Goal: Obtain resource: Download file/media

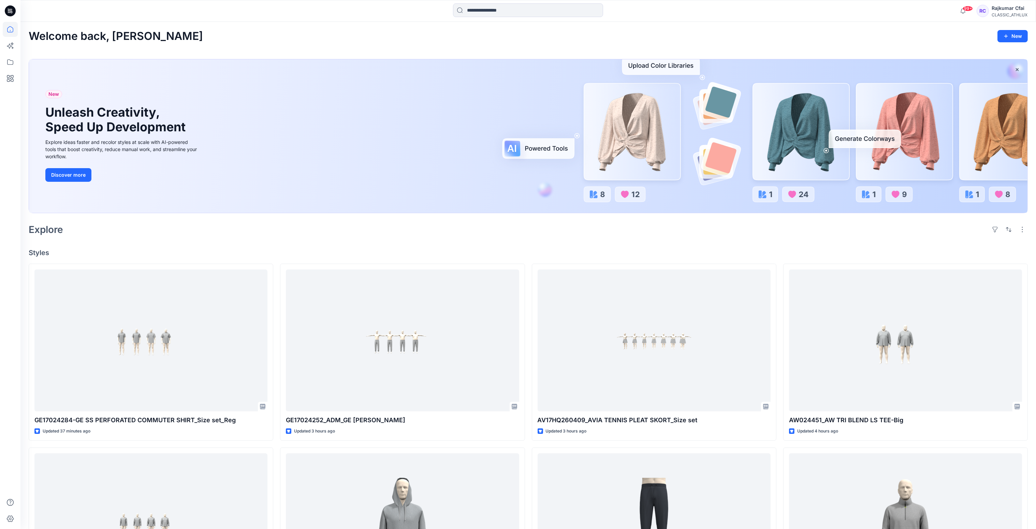
click at [369, 240] on div "Welcome back, Rajkumar New New Unleash Creativity, Speed Up Development Explore…" at bounding box center [528, 432] width 1016 height 820
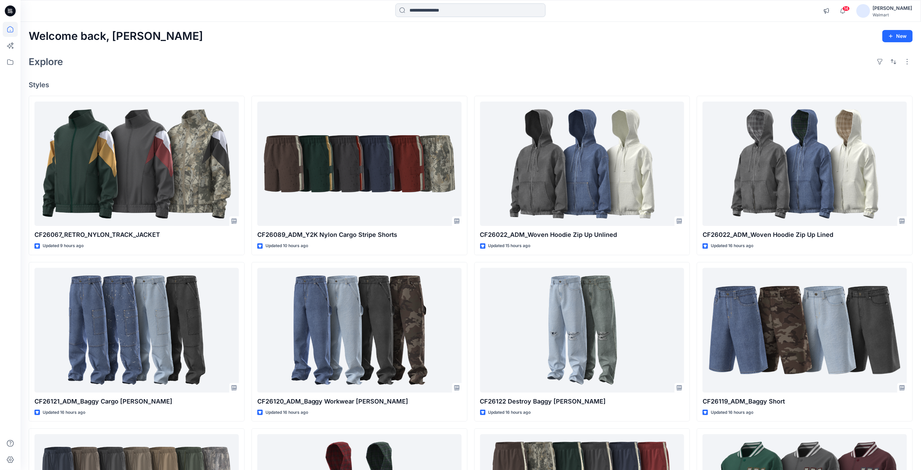
click at [424, 10] on input at bounding box center [470, 10] width 150 height 14
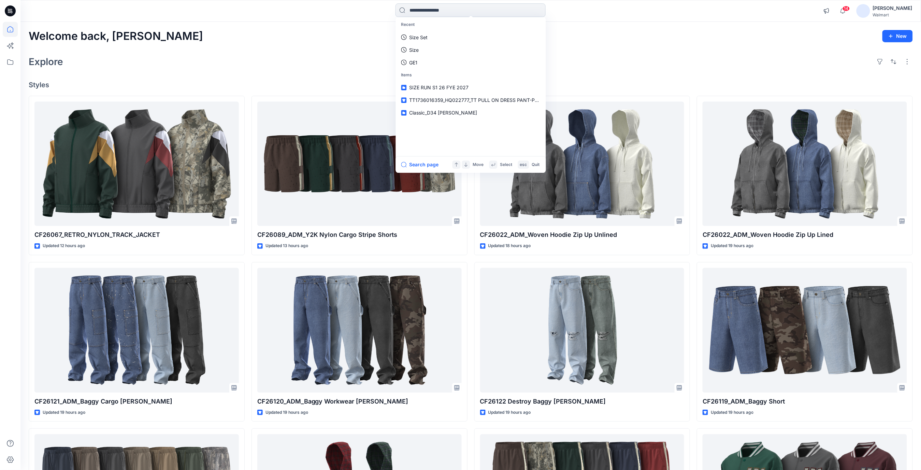
paste input "*******"
type input "*******"
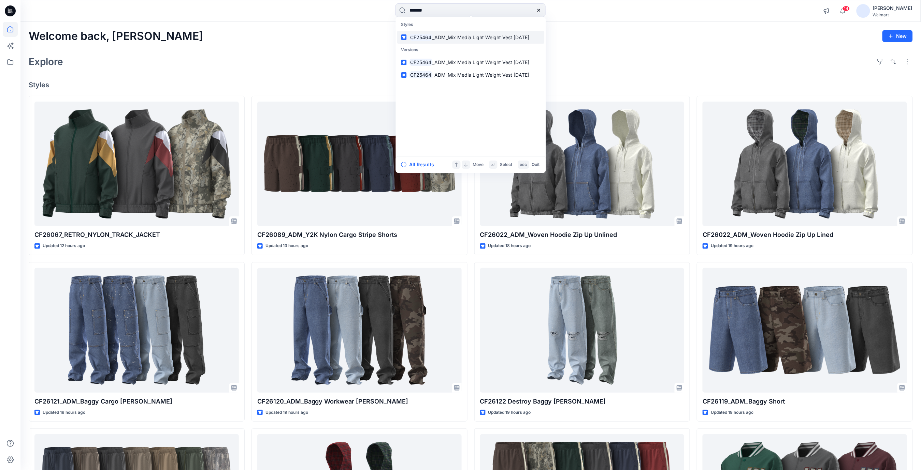
click at [484, 37] on span "_ADM_Mix Media Light Weight Vest 15MAY25" at bounding box center [480, 37] width 97 height 6
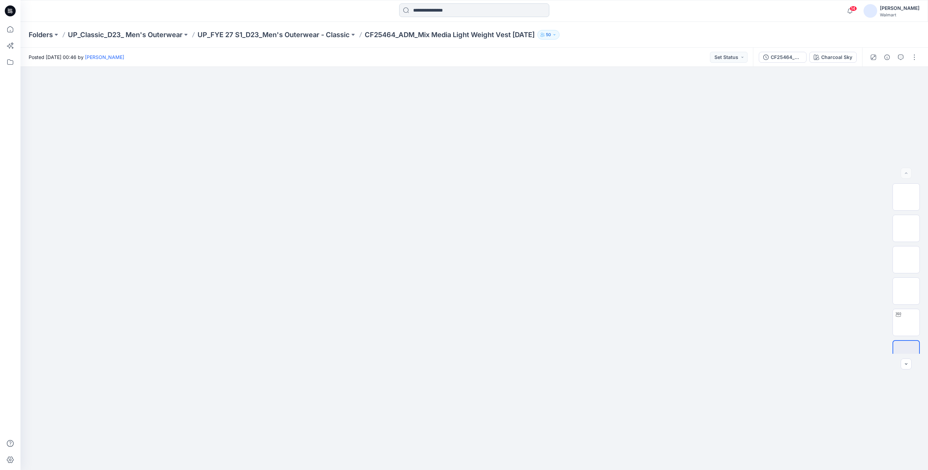
click at [442, 13] on input at bounding box center [474, 10] width 150 height 14
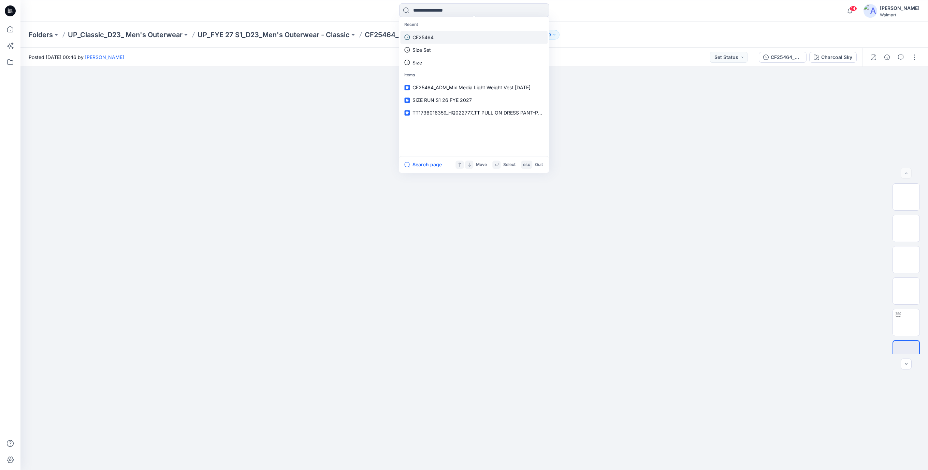
click at [423, 38] on p "CF25464" at bounding box center [422, 37] width 21 height 7
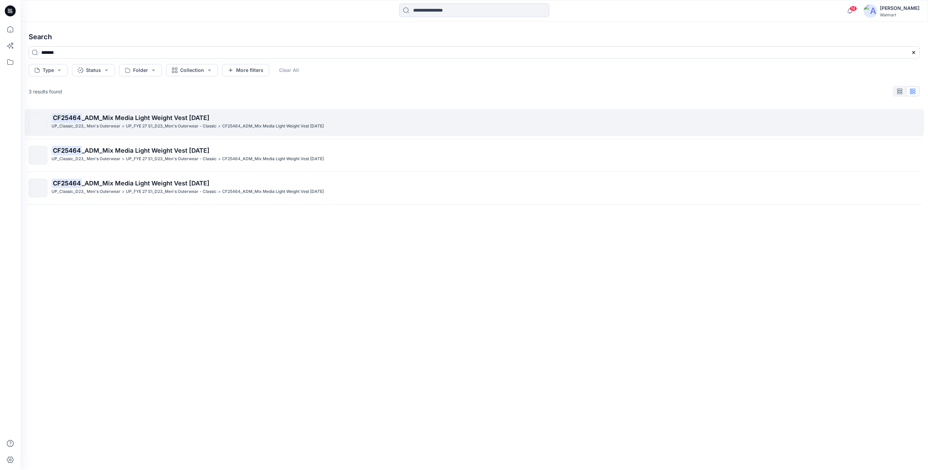
click at [199, 116] on span "_ADM_Mix Media Light Weight Vest 15MAY25" at bounding box center [146, 117] width 128 height 7
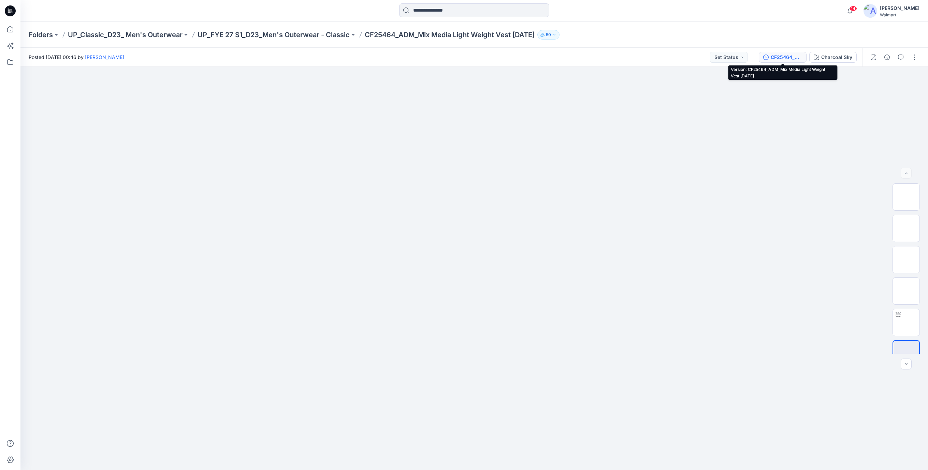
click at [776, 58] on div "CF25464_ADM_Mix Media Light Weight Vest 15MAY25" at bounding box center [786, 58] width 31 height 8
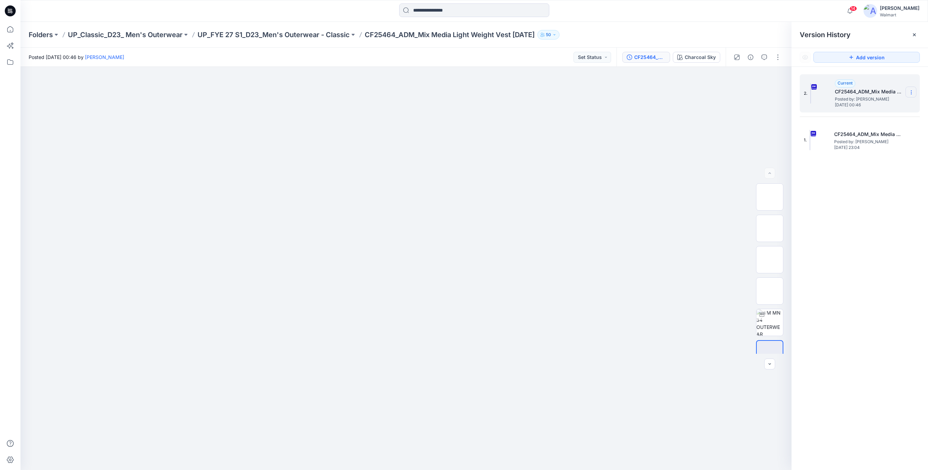
click at [912, 92] on icon at bounding box center [911, 92] width 5 height 5
click at [881, 105] on span "Download Source BW File" at bounding box center [876, 106] width 57 height 8
click at [12, 14] on icon at bounding box center [10, 10] width 11 height 11
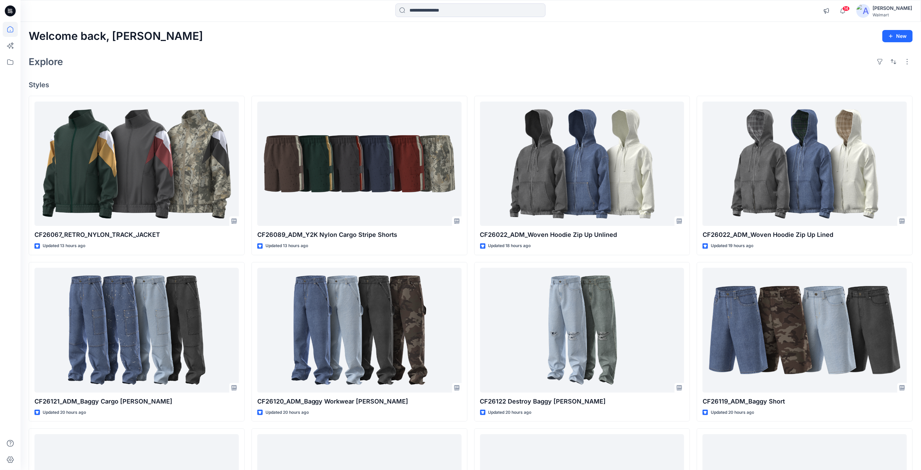
drag, startPoint x: 469, startPoint y: 60, endPoint x: 461, endPoint y: 27, distance: 34.4
click at [472, 56] on div "Explore" at bounding box center [471, 62] width 884 height 16
click at [454, 11] on input at bounding box center [470, 10] width 150 height 14
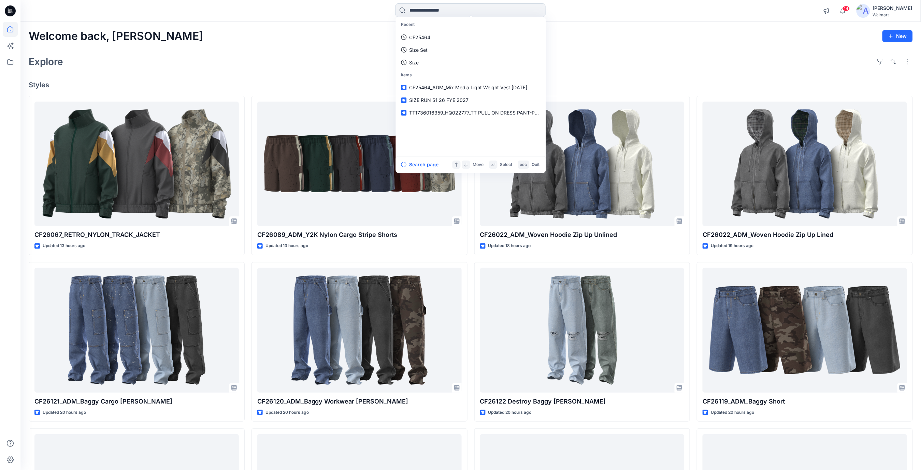
paste input "*******"
type input "*******"
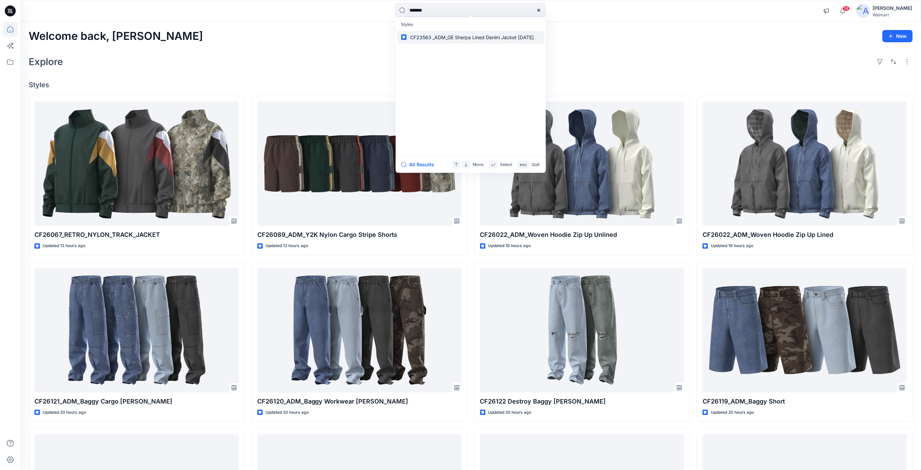
click at [452, 35] on span "_ADM_GE Sherpa Lined Denim Jacket 22DEC23" at bounding box center [482, 37] width 101 height 6
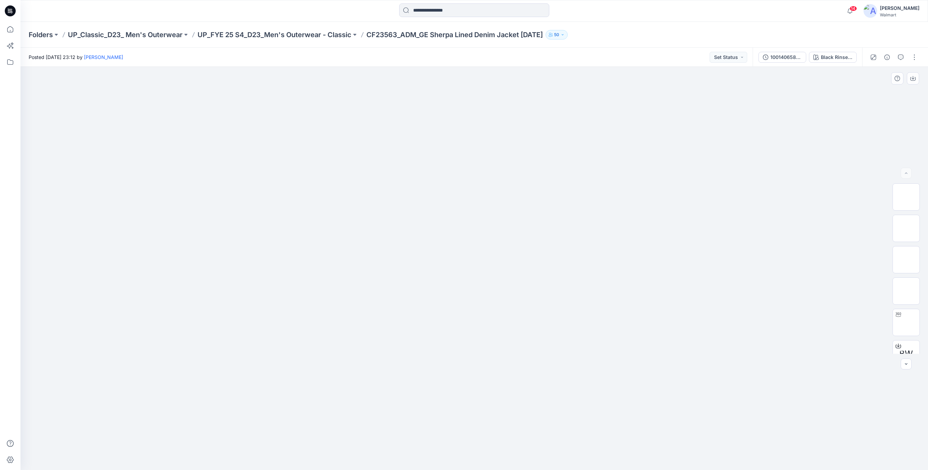
drag, startPoint x: 279, startPoint y: 257, endPoint x: 296, endPoint y: 265, distance: 18.6
click at [299, 274] on div at bounding box center [474, 269] width 908 height 404
click at [787, 56] on div "100140658_ADM_GE Sherpa Lined Denim Jacket 22DEC23" at bounding box center [785, 58] width 31 height 8
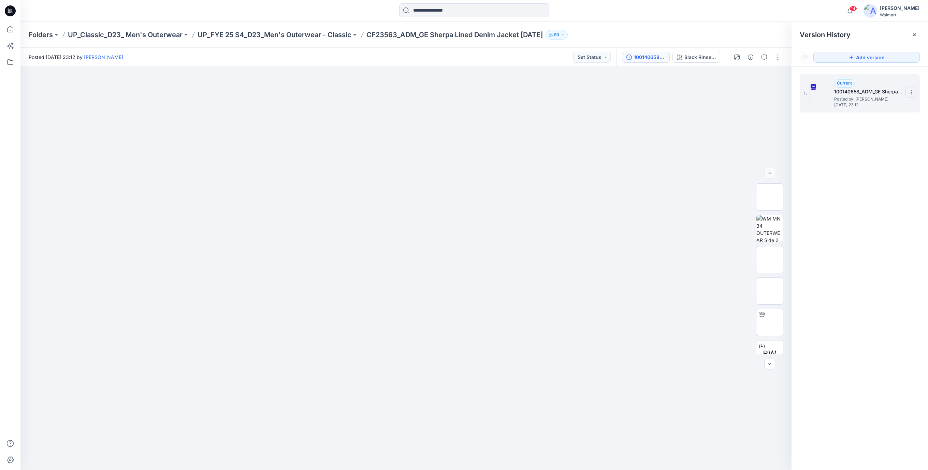
click at [911, 93] on icon at bounding box center [911, 92] width 5 height 5
click at [871, 106] on span "Download Source BW File" at bounding box center [876, 106] width 57 height 8
drag, startPoint x: 10, startPoint y: 11, endPoint x: 274, endPoint y: 16, distance: 263.8
click at [12, 11] on icon at bounding box center [10, 11] width 11 height 22
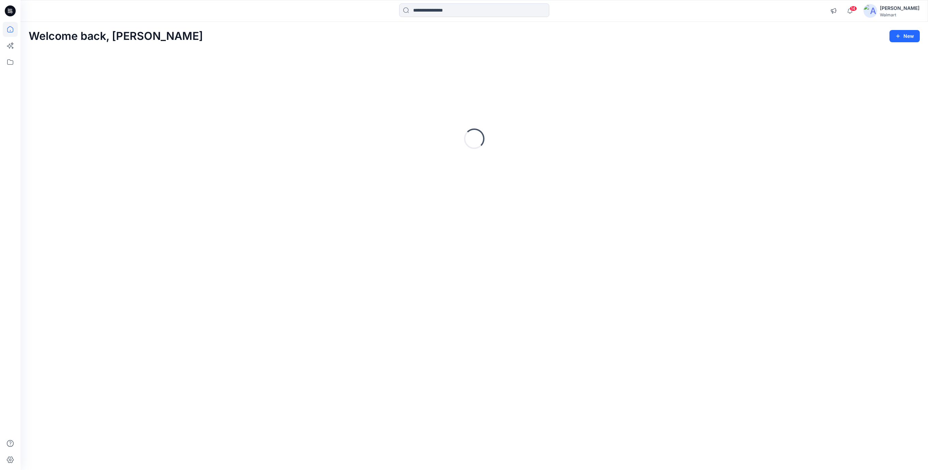
click at [450, 18] on div at bounding box center [474, 10] width 150 height 15
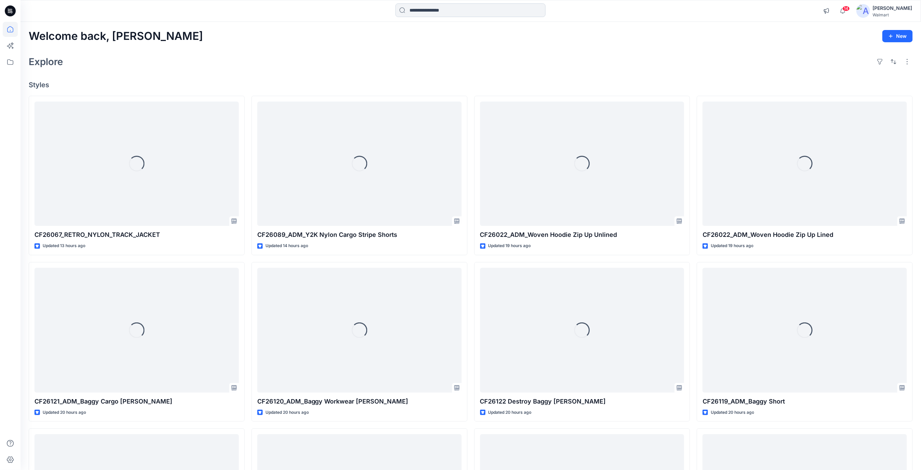
click at [449, 12] on input at bounding box center [470, 10] width 150 height 14
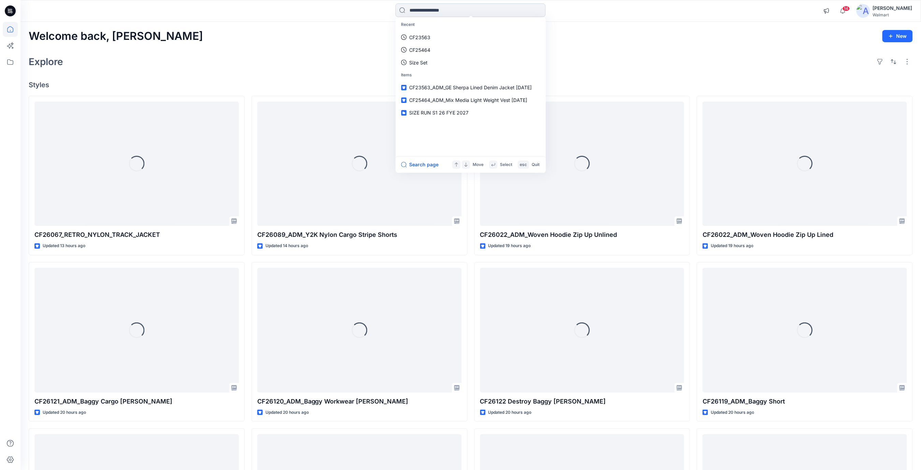
paste input "**********"
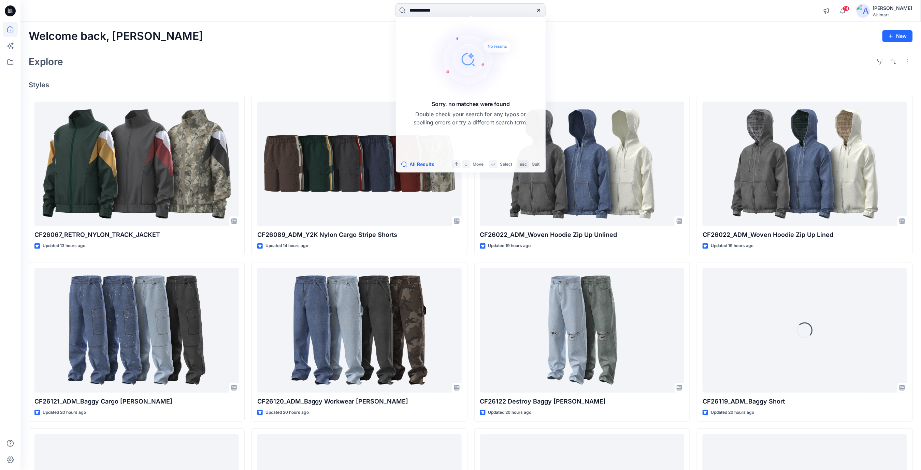
drag, startPoint x: 384, startPoint y: 46, endPoint x: 431, endPoint y: 12, distance: 58.4
click at [386, 44] on div "Welcome back, Rajesh New Explore Styles CF26067_RETRO_NYLON_TRACK_JACKET Update…" at bounding box center [470, 322] width 900 height 600
click at [446, 11] on input "**********" at bounding box center [470, 10] width 150 height 14
drag, startPoint x: 422, startPoint y: 10, endPoint x: 429, endPoint y: 7, distance: 7.0
click at [422, 9] on input "**********" at bounding box center [470, 10] width 150 height 14
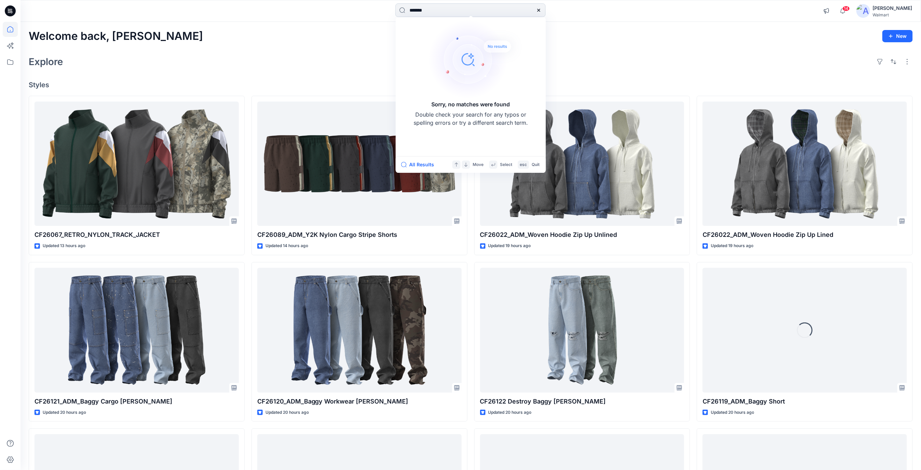
type input "*******"
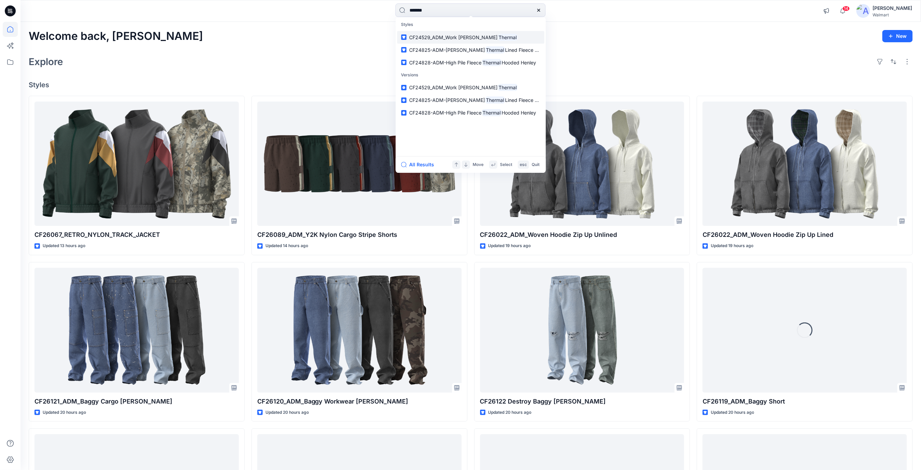
click at [498, 37] on mark "Thermal" at bounding box center [508, 37] width 20 height 8
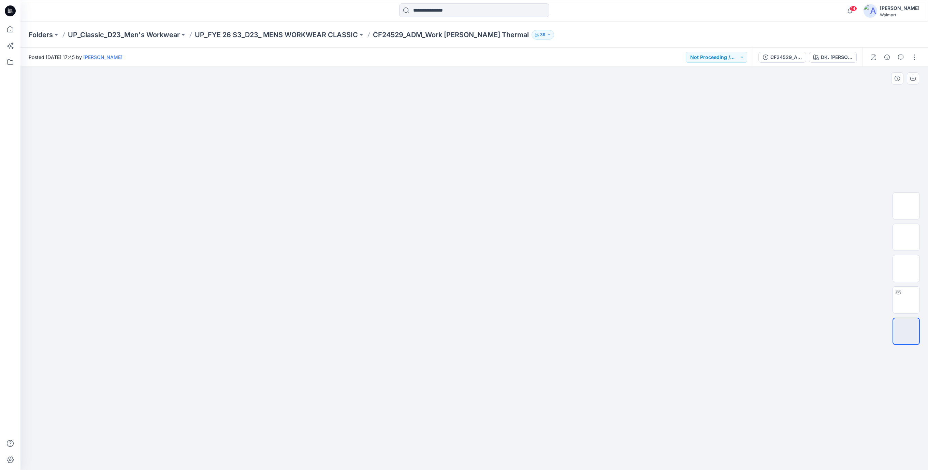
click at [367, 166] on img at bounding box center [474, 166] width 341 height 0
drag, startPoint x: 792, startPoint y: 58, endPoint x: 800, endPoint y: 56, distance: 8.4
click at [792, 58] on div "CF24529_ADM_Work Henley LS Thermal" at bounding box center [785, 58] width 31 height 8
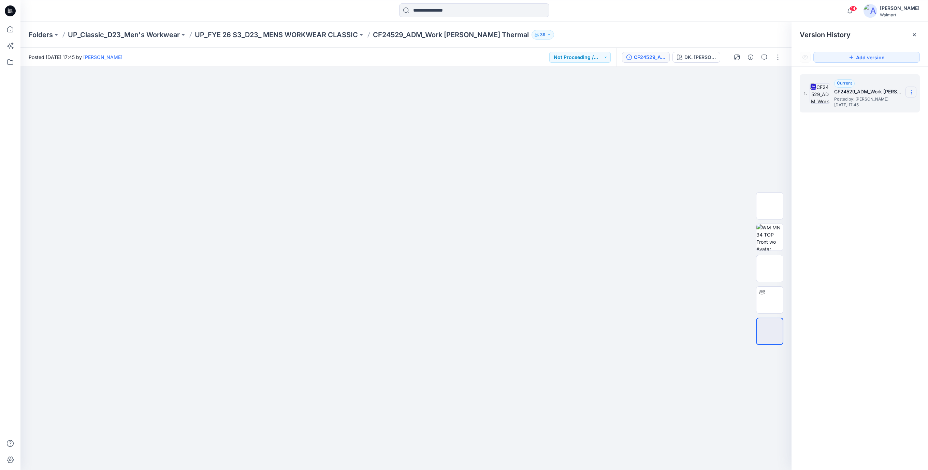
click at [911, 94] on icon at bounding box center [911, 94] width 0 height 0
click at [889, 105] on span "Download Source BW File" at bounding box center [876, 106] width 57 height 8
click at [432, 11] on input at bounding box center [474, 10] width 150 height 14
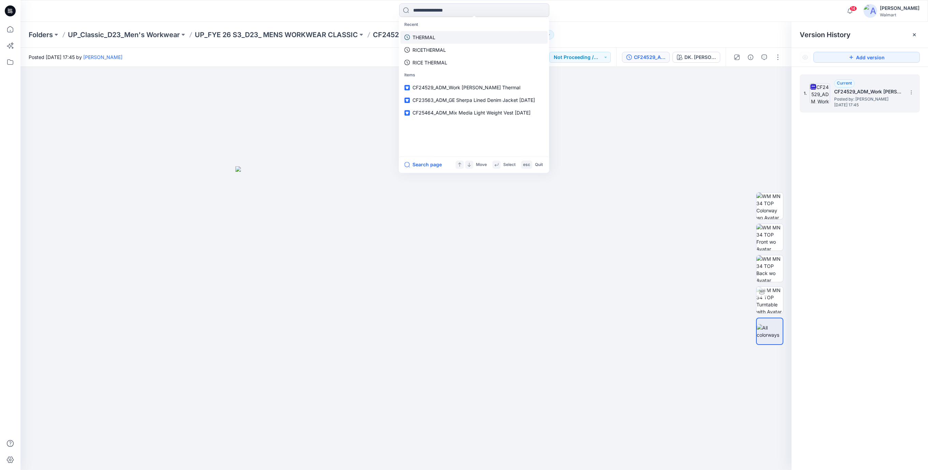
click at [428, 36] on p "THERMAL" at bounding box center [423, 37] width 23 height 7
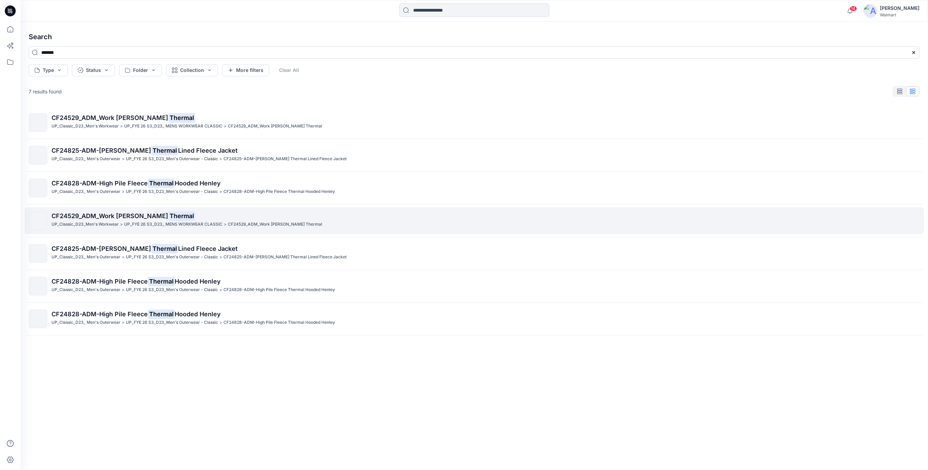
click at [168, 218] on mark "Thermal" at bounding box center [181, 216] width 27 height 10
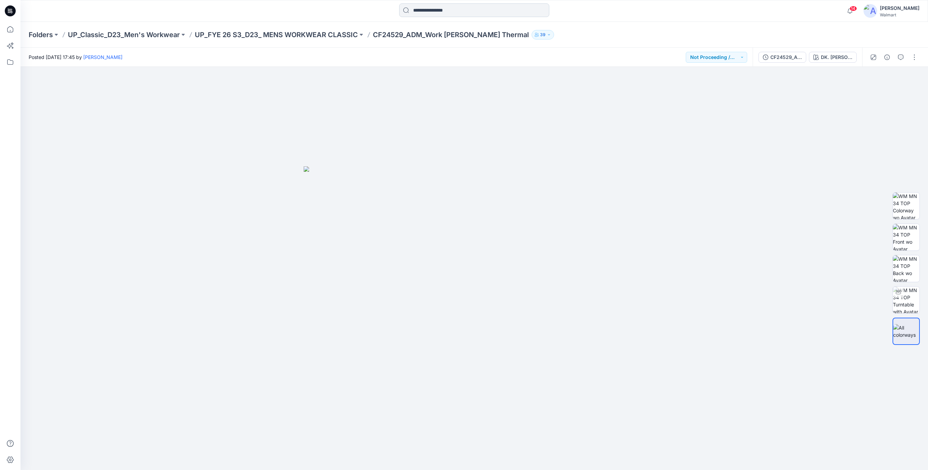
click at [435, 13] on input at bounding box center [474, 10] width 150 height 14
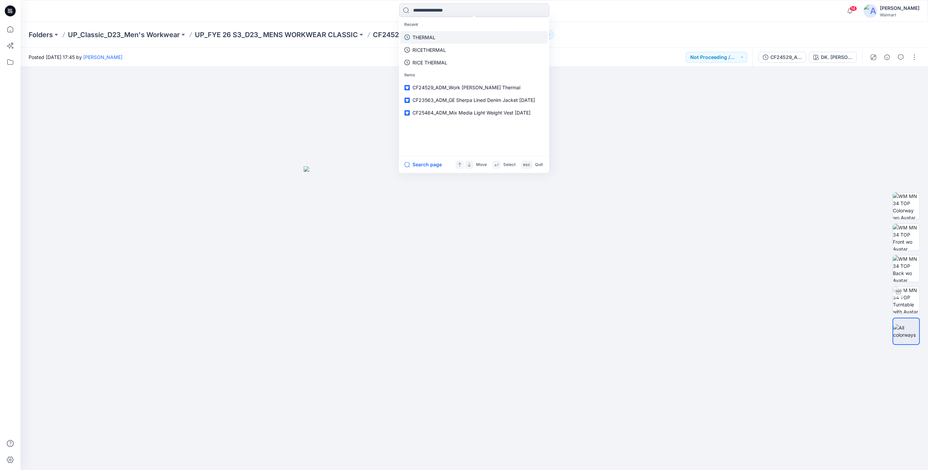
click at [423, 39] on p "THERMAL" at bounding box center [423, 37] width 23 height 7
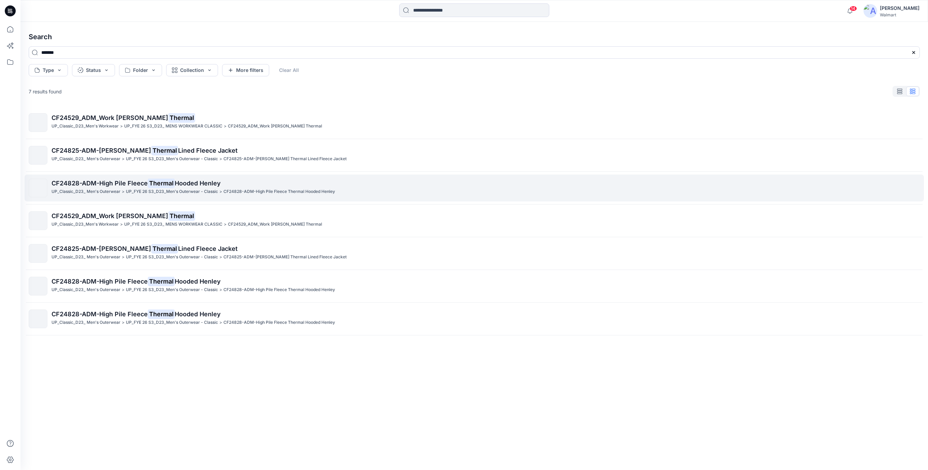
click at [129, 183] on span "CF24828-ADM-High Pile Fleece" at bounding box center [100, 183] width 96 height 7
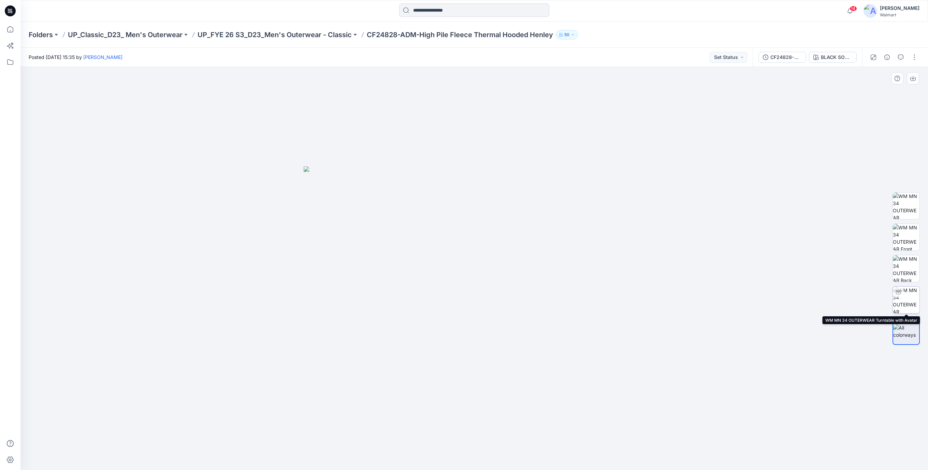
click at [908, 294] on img at bounding box center [906, 300] width 27 height 27
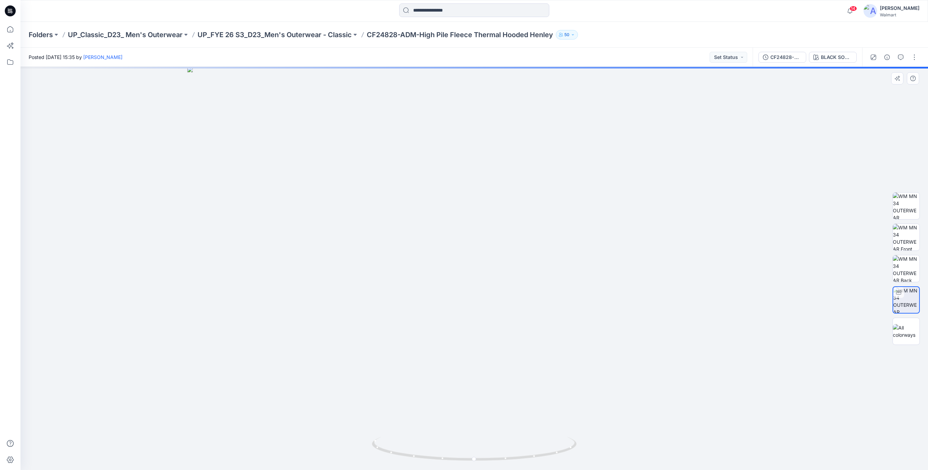
drag, startPoint x: 490, startPoint y: 205, endPoint x: 487, endPoint y: 306, distance: 101.1
click at [490, 333] on img at bounding box center [474, 269] width 574 height 404
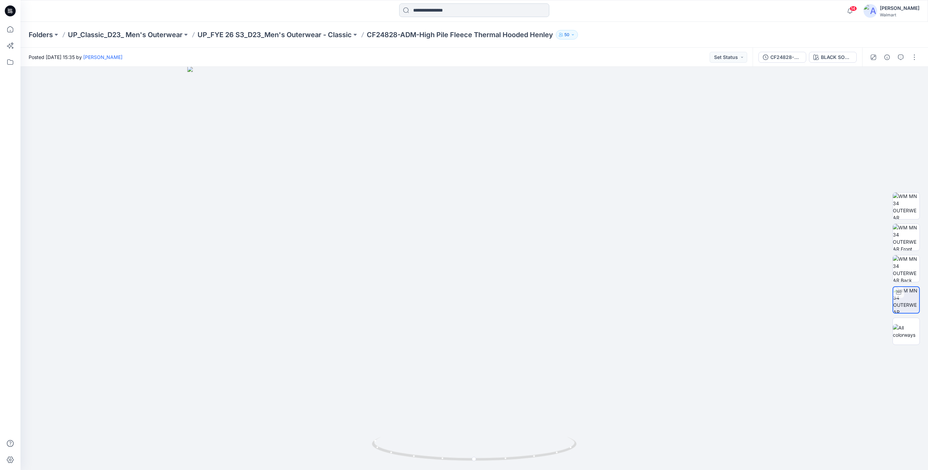
click at [452, 7] on input at bounding box center [474, 10] width 150 height 14
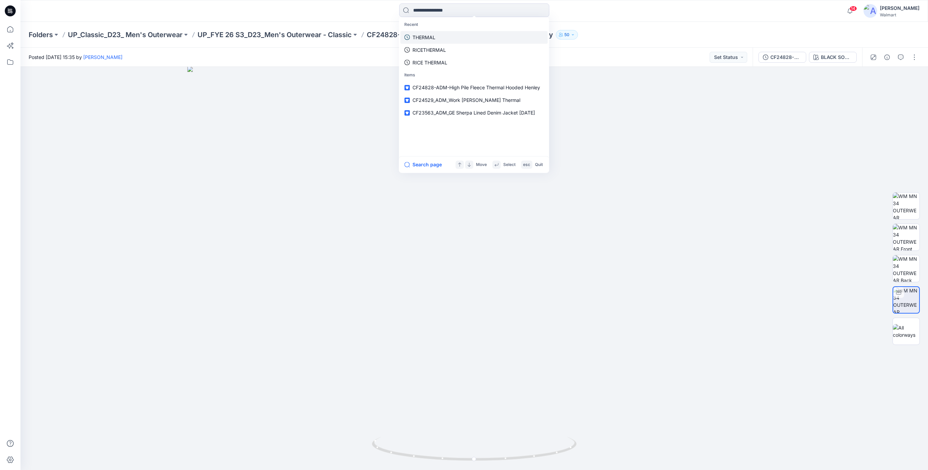
click at [417, 35] on p "THERMAL" at bounding box center [423, 37] width 23 height 7
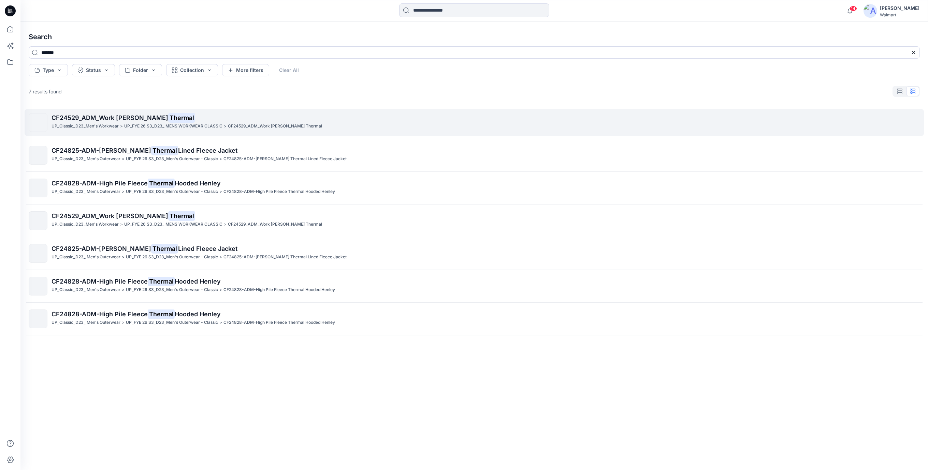
click at [100, 122] on p "CF24529_ADM_Work Henley LS Thermal" at bounding box center [486, 118] width 868 height 10
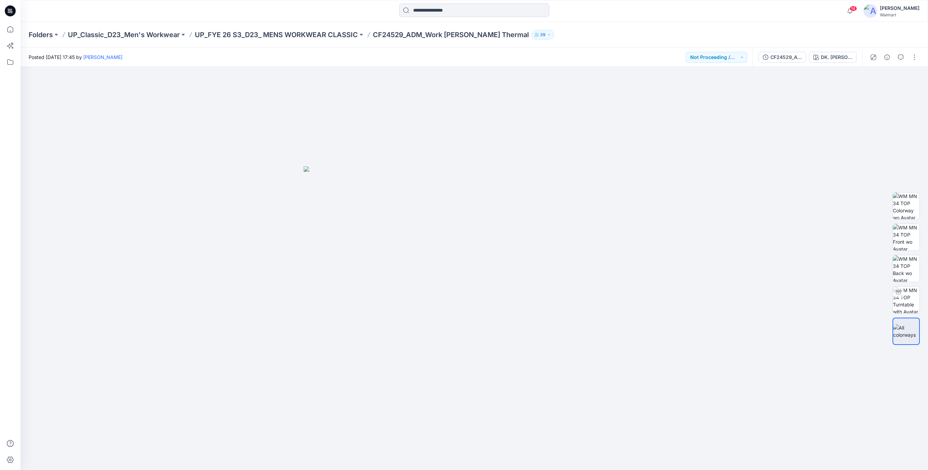
click at [10, 11] on icon at bounding box center [10, 10] width 11 height 11
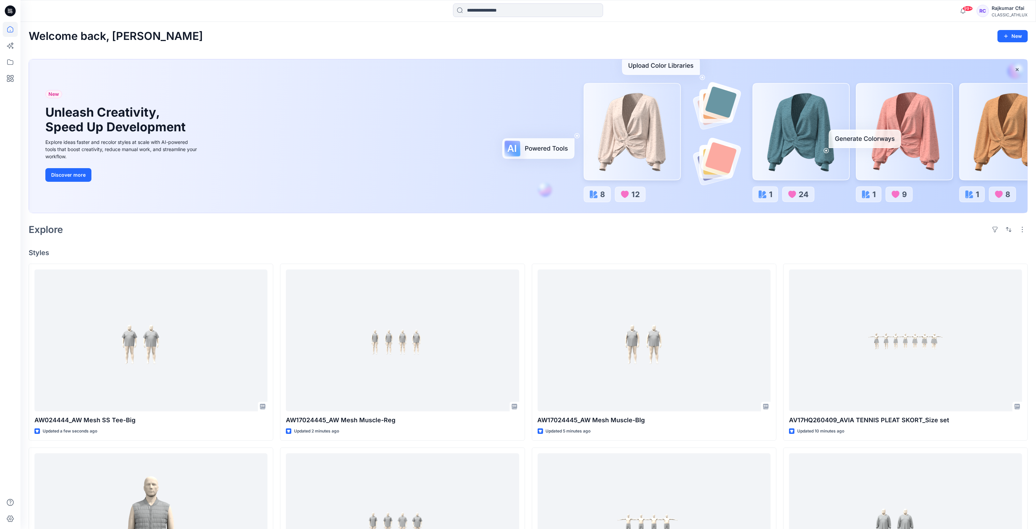
scroll to position [102, 0]
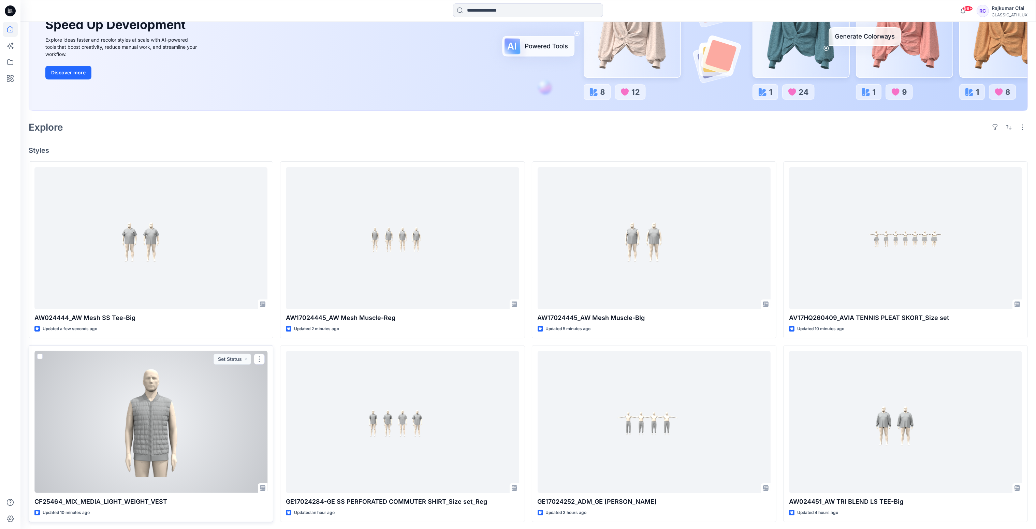
click at [190, 425] on div at bounding box center [150, 422] width 233 height 142
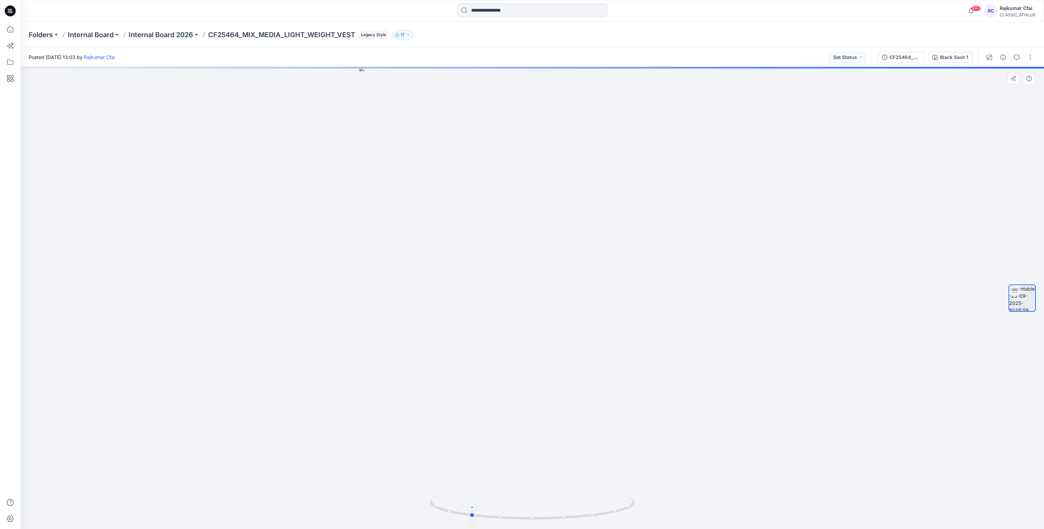
drag, startPoint x: 571, startPoint y: 520, endPoint x: 510, endPoint y: 514, distance: 60.7
click at [510, 514] on icon at bounding box center [533, 509] width 206 height 26
drag, startPoint x: 550, startPoint y: 519, endPoint x: 612, endPoint y: 512, distance: 61.8
click at [612, 512] on icon at bounding box center [533, 509] width 206 height 26
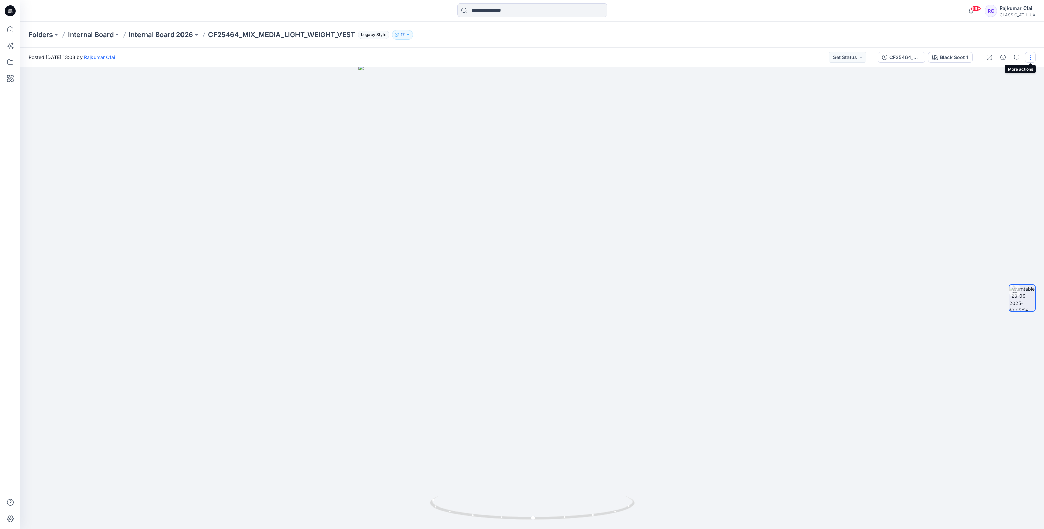
click at [1032, 58] on button "button" at bounding box center [1030, 57] width 11 height 11
click at [988, 70] on p "Edit" at bounding box center [987, 72] width 9 height 7
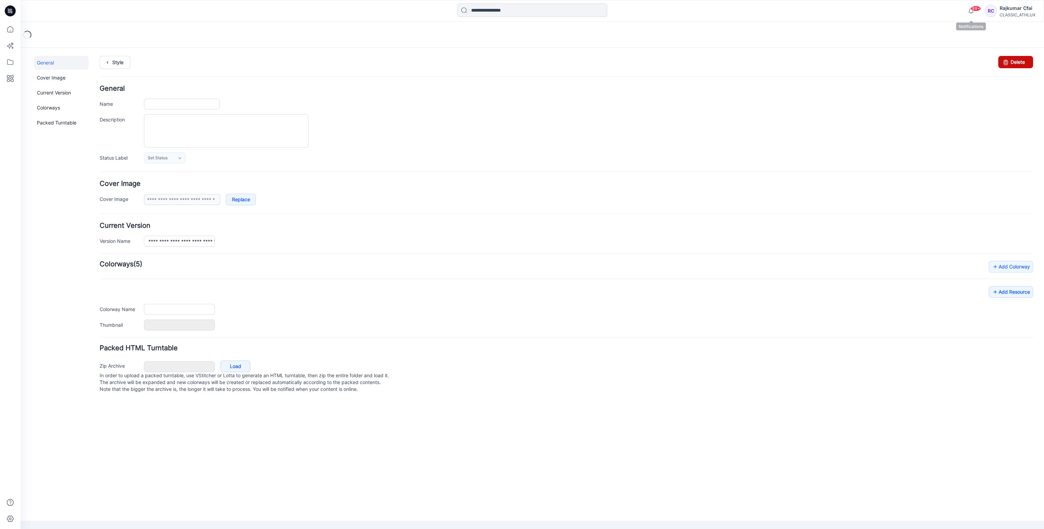
type input "**********"
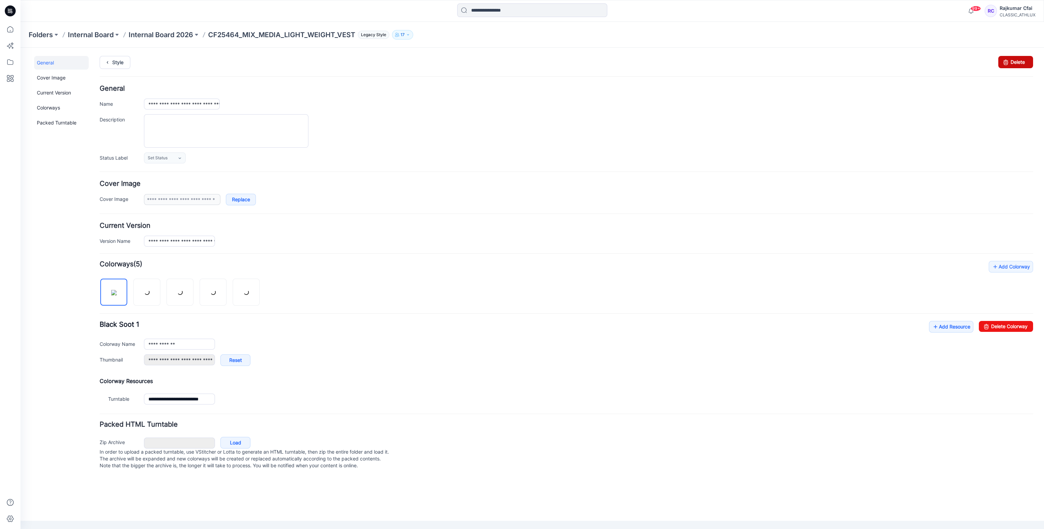
click at [1020, 60] on link "Delete" at bounding box center [1015, 62] width 35 height 12
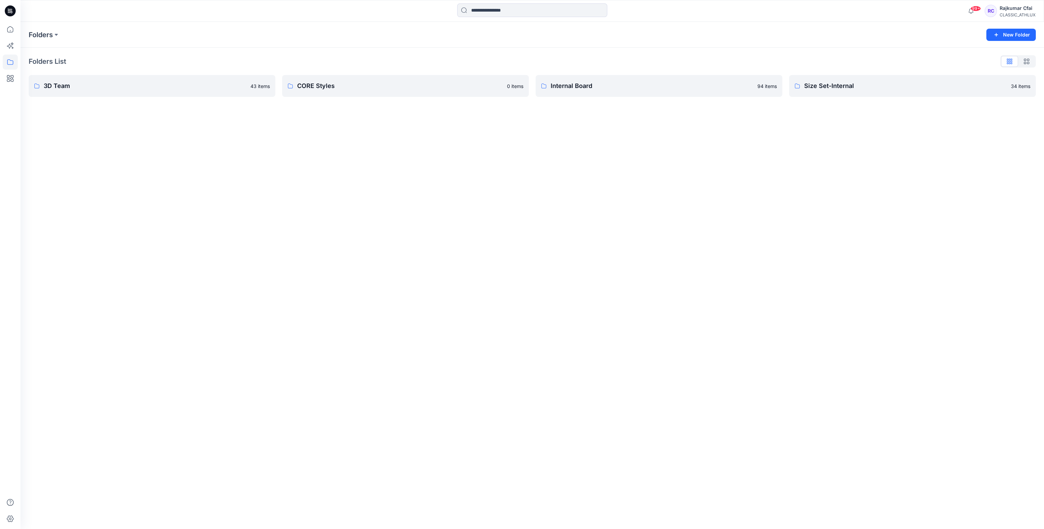
drag, startPoint x: 355, startPoint y: 184, endPoint x: 329, endPoint y: 160, distance: 34.5
click at [329, 160] on div "Folders New Folder Folders List 3D Team 43 items CORE Styles 0 items Internal B…" at bounding box center [532, 275] width 1024 height 507
click at [10, 16] on icon at bounding box center [10, 10] width 11 height 11
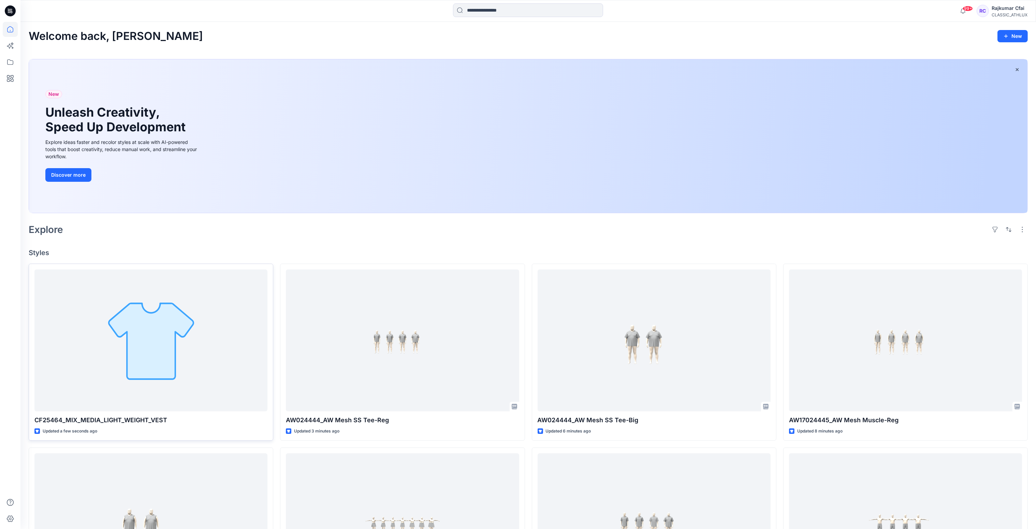
drag, startPoint x: 247, startPoint y: 242, endPoint x: 221, endPoint y: 288, distance: 52.9
click at [247, 242] on div "Welcome back, Rajkumar New New Unleash Creativity, Speed Up Development Explore…" at bounding box center [528, 432] width 1016 height 820
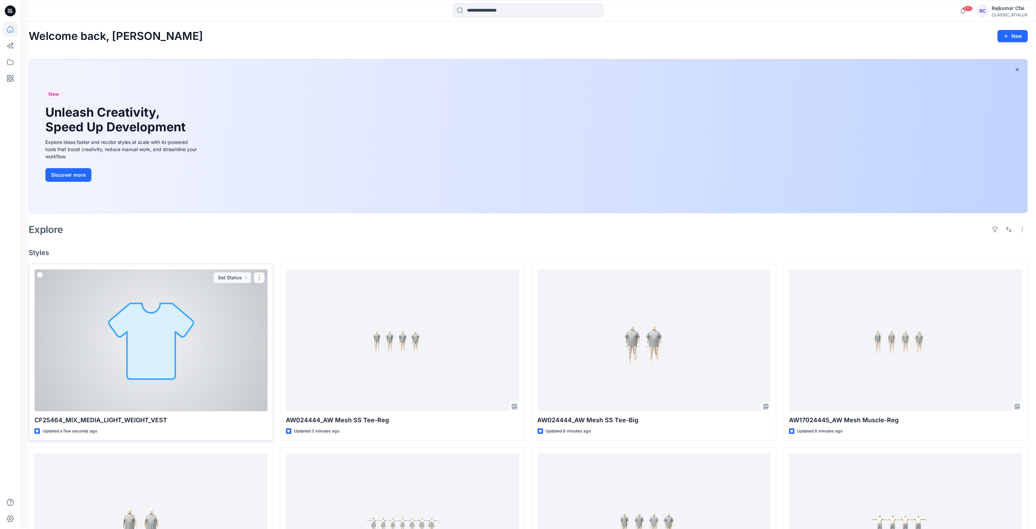
click at [203, 335] on div at bounding box center [150, 341] width 233 height 142
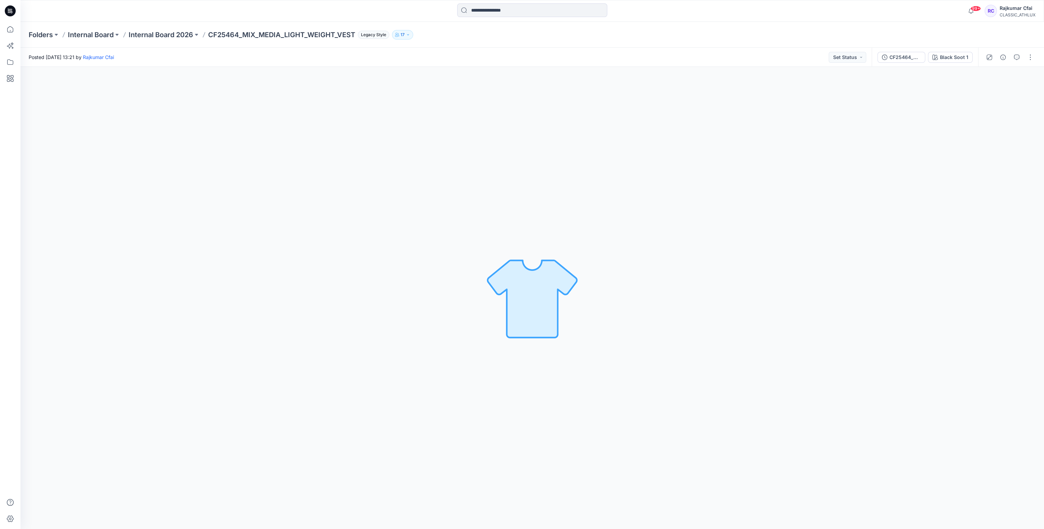
click at [14, 11] on icon at bounding box center [10, 10] width 11 height 11
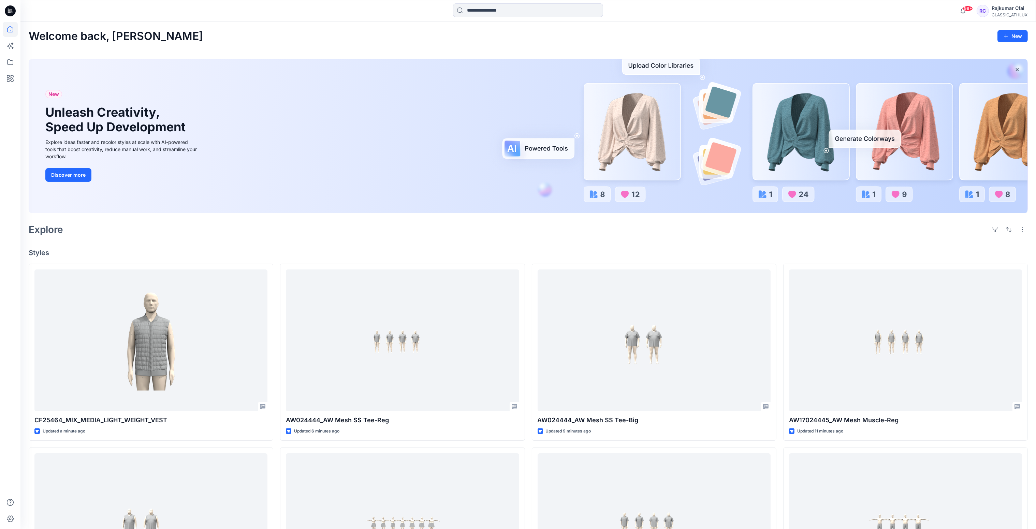
click at [277, 258] on div "Welcome back, Rajkumar New New Unleash Creativity, Speed Up Development Explore…" at bounding box center [528, 432] width 1016 height 820
